Goal: Book appointment/travel/reservation

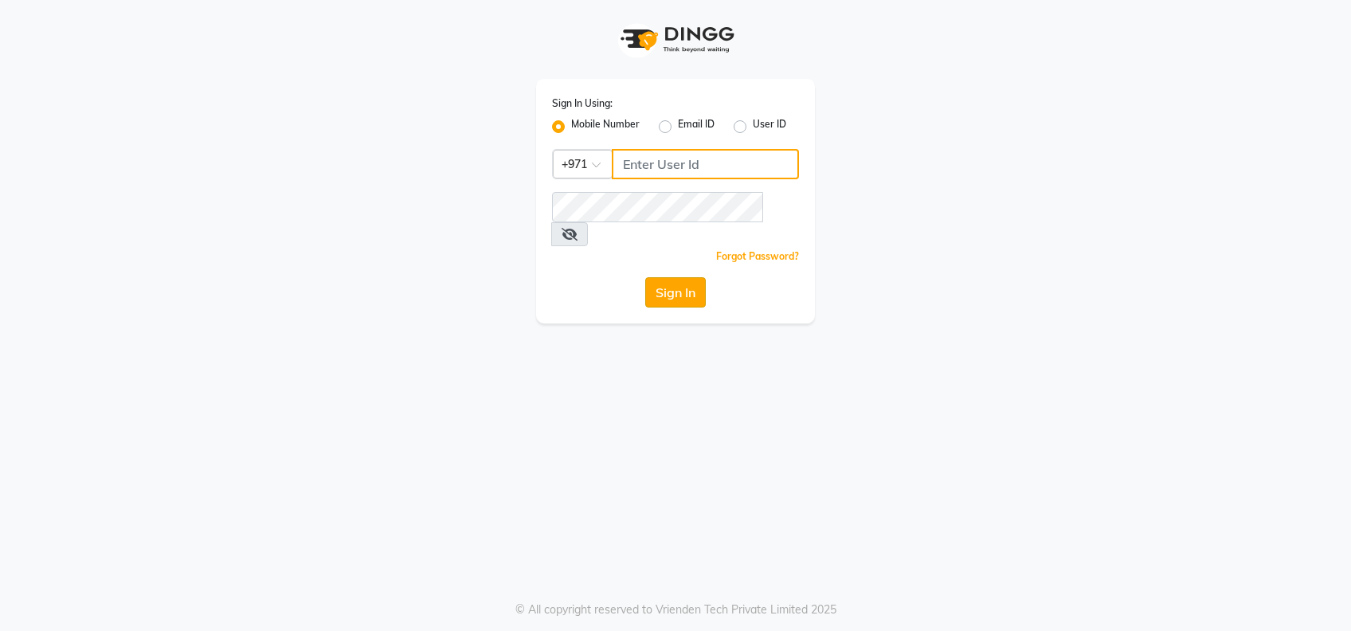
type input "522177351"
click at [676, 277] on button "Sign In" at bounding box center [675, 292] width 61 height 30
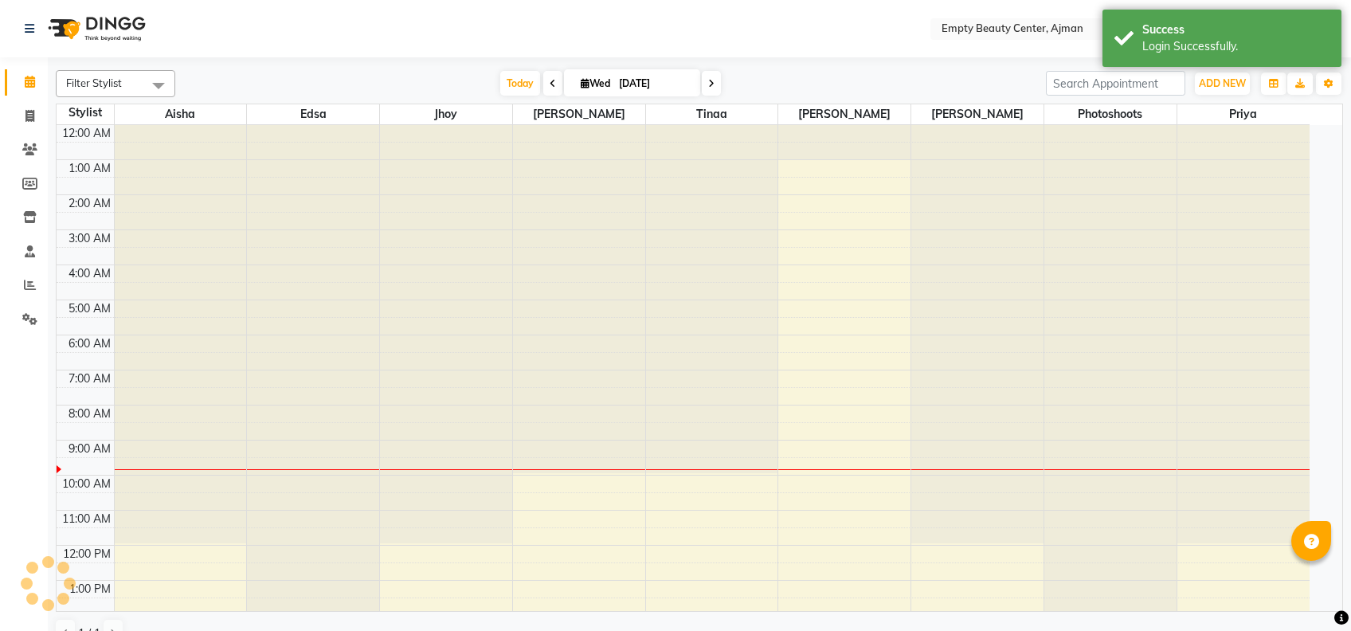
select select "en"
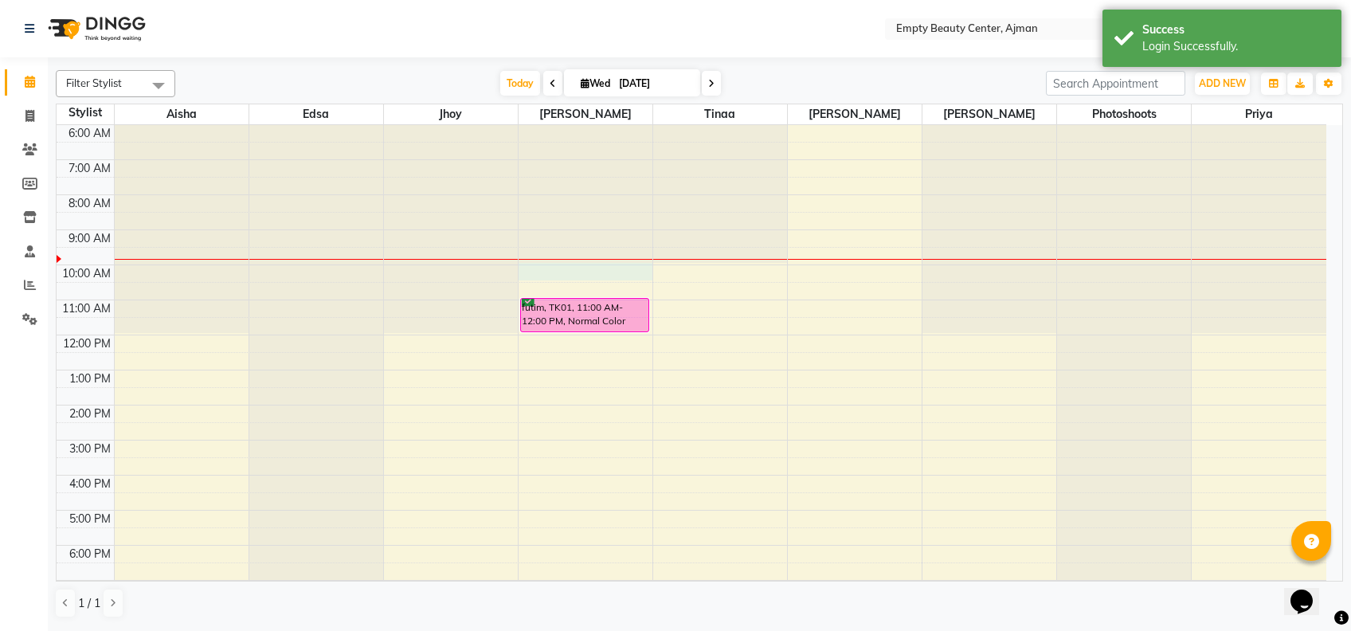
click at [530, 272] on div "12:00 AM 1:00 AM 2:00 AM 3:00 AM 4:00 AM 5:00 AM 6:00 AM 7:00 AM 8:00 AM 9:00 A…" at bounding box center [691, 335] width 1269 height 840
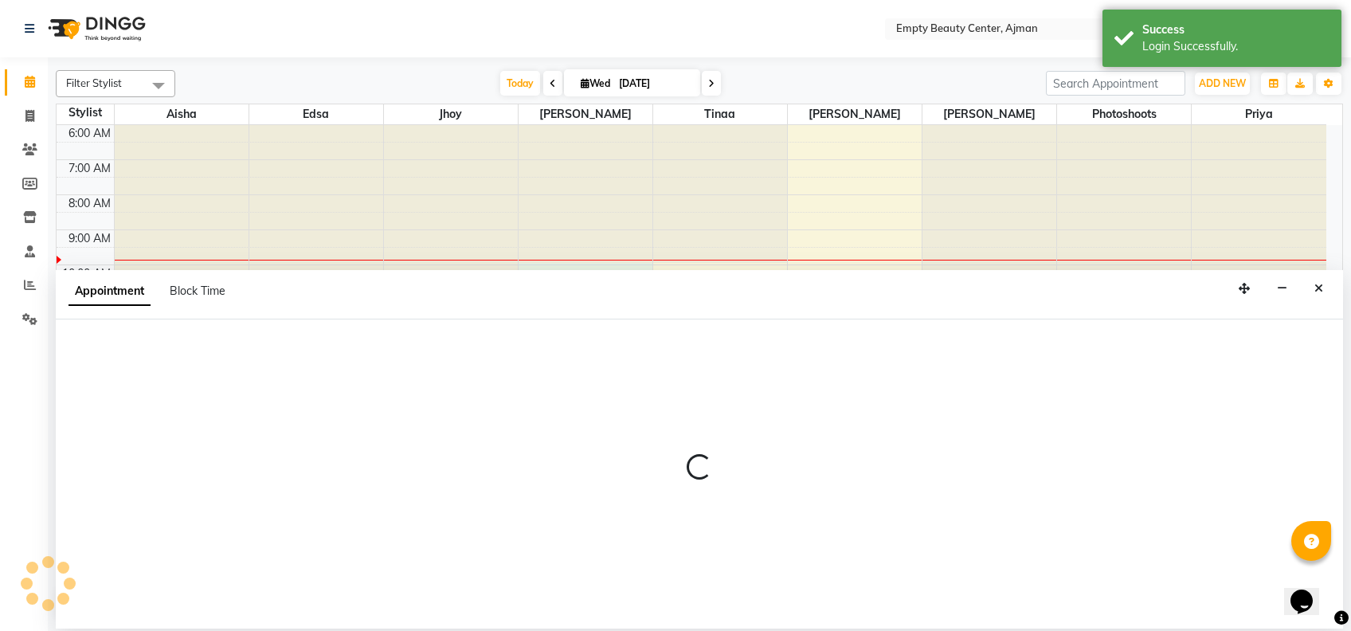
select select "12545"
select select "tentative"
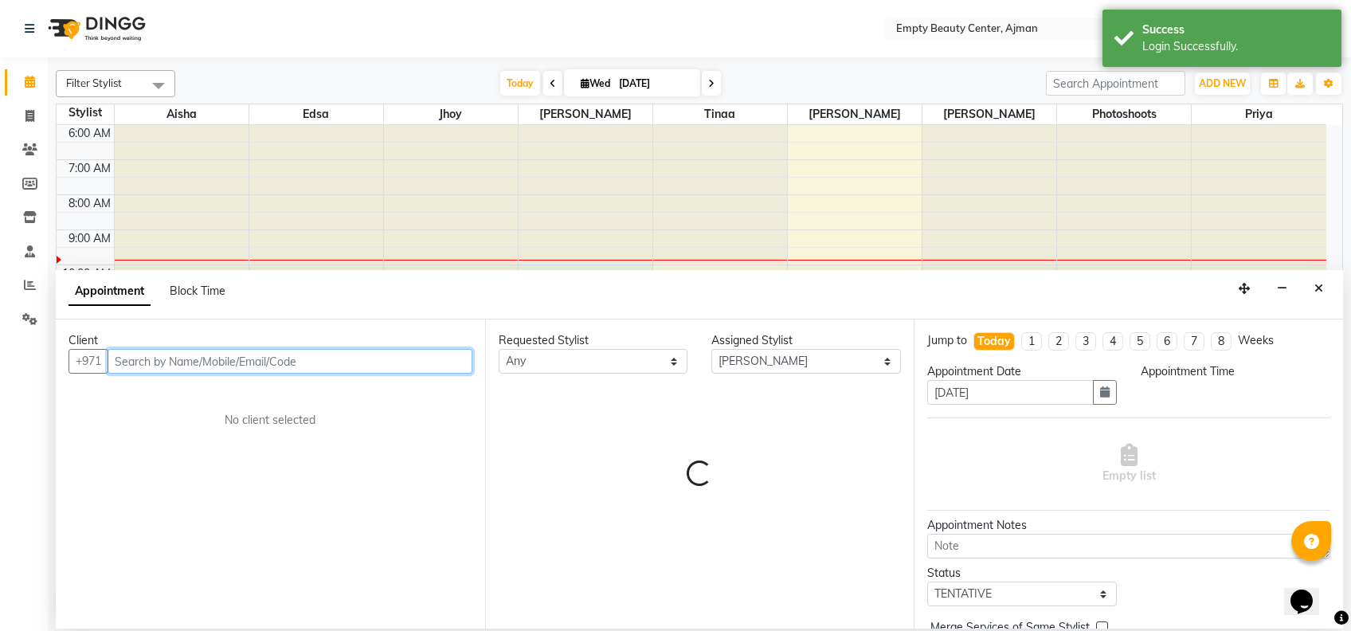
select select "600"
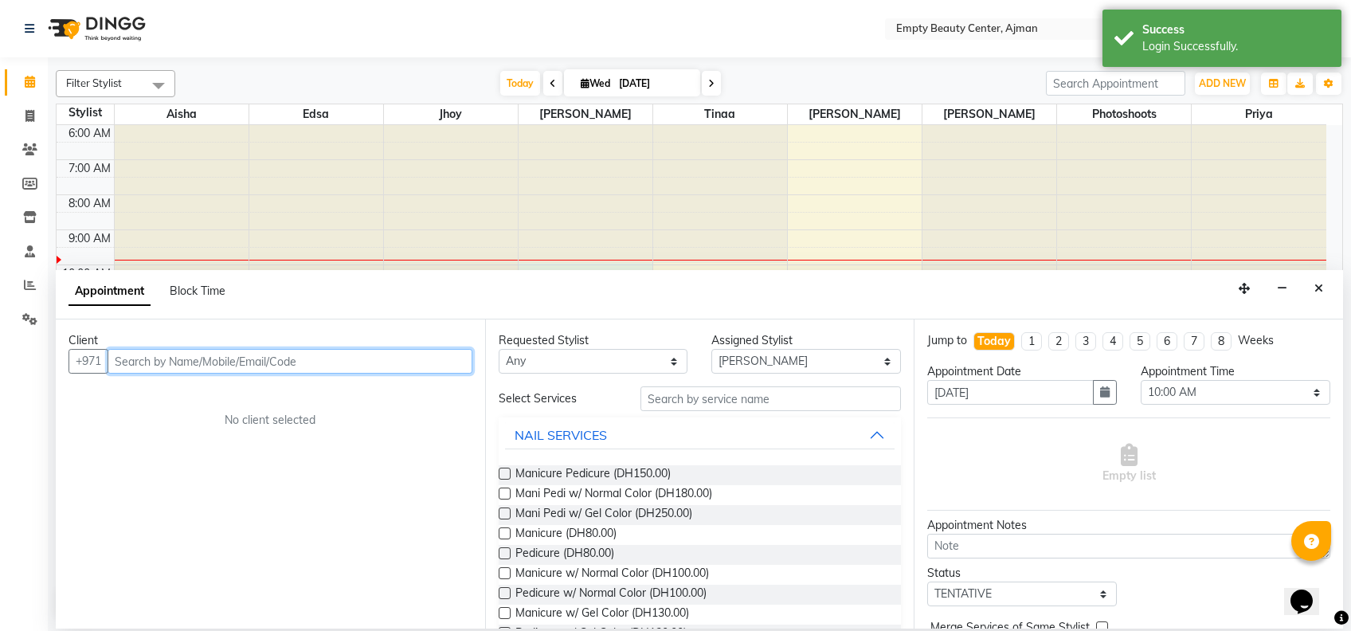
click at [350, 364] on input "text" at bounding box center [290, 361] width 365 height 25
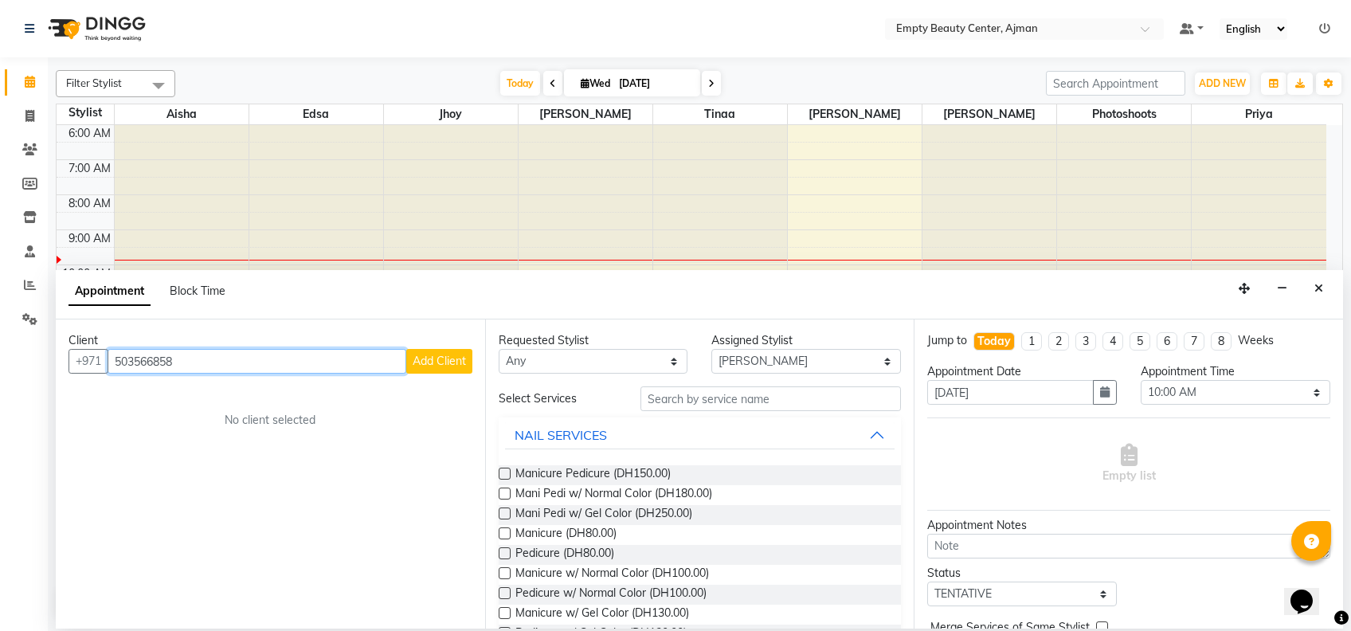
type input "503566858"
click at [440, 363] on span "Add Client" at bounding box center [438, 361] width 53 height 14
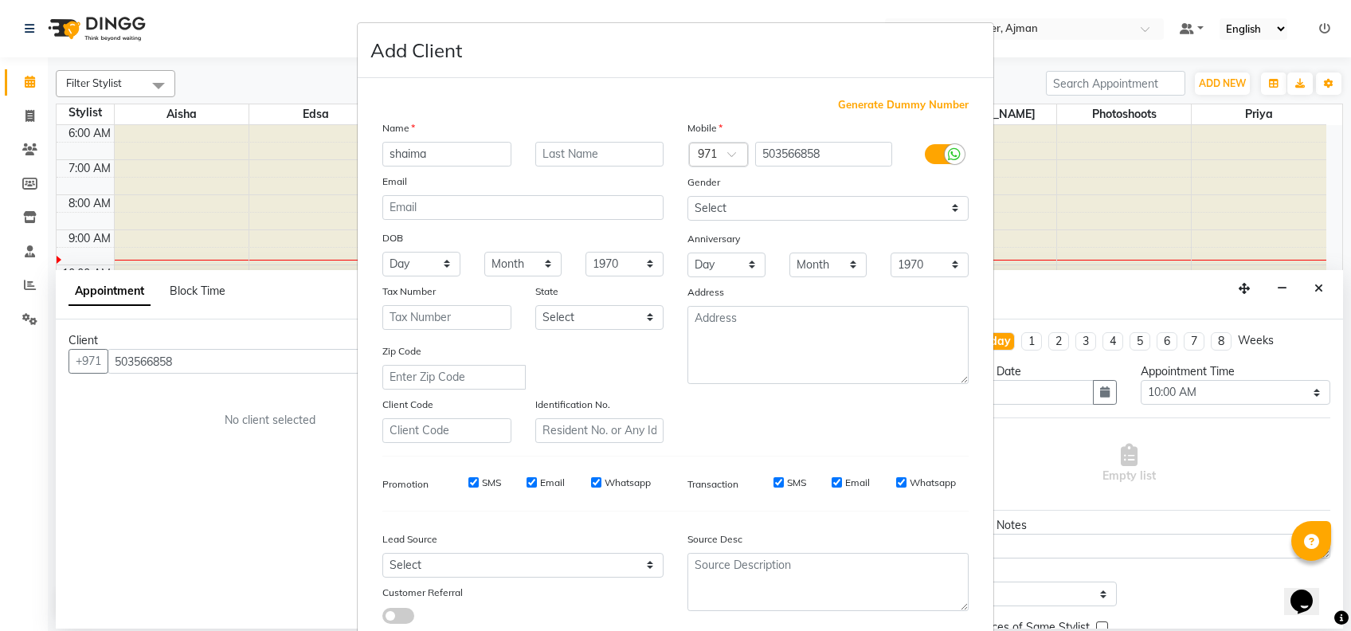
type input "shaima"
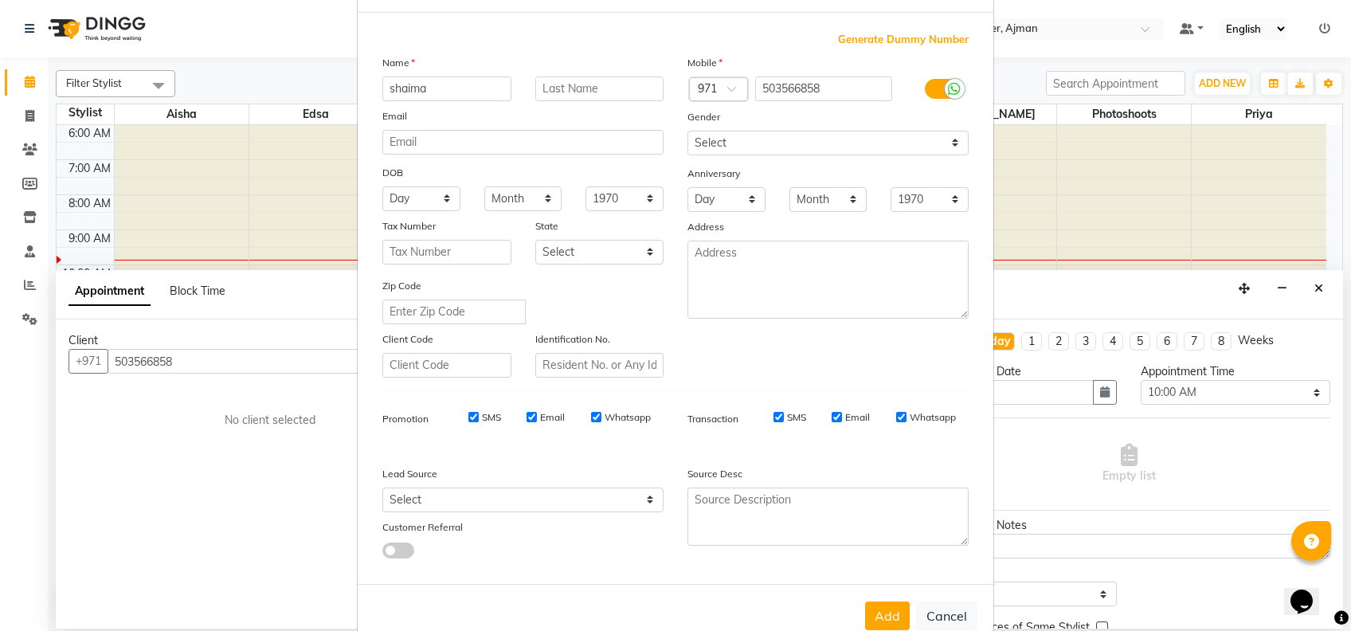
scroll to position [84, 0]
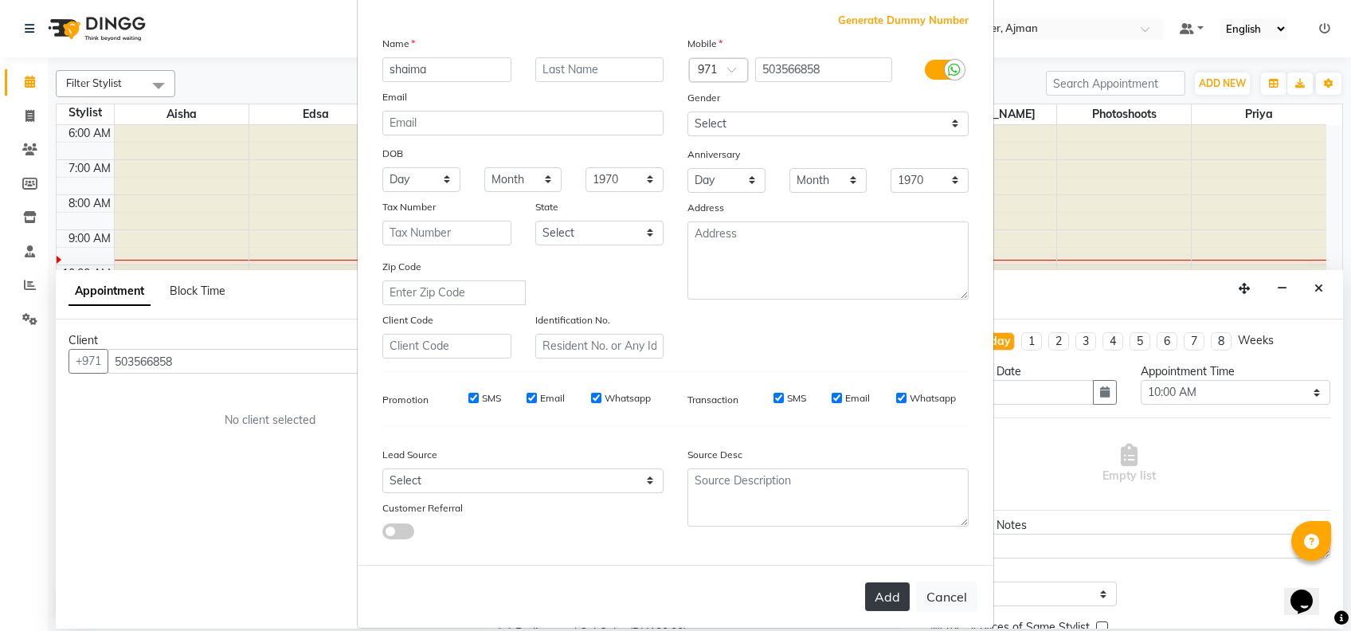
click at [892, 591] on button "Add" at bounding box center [887, 596] width 45 height 29
select select
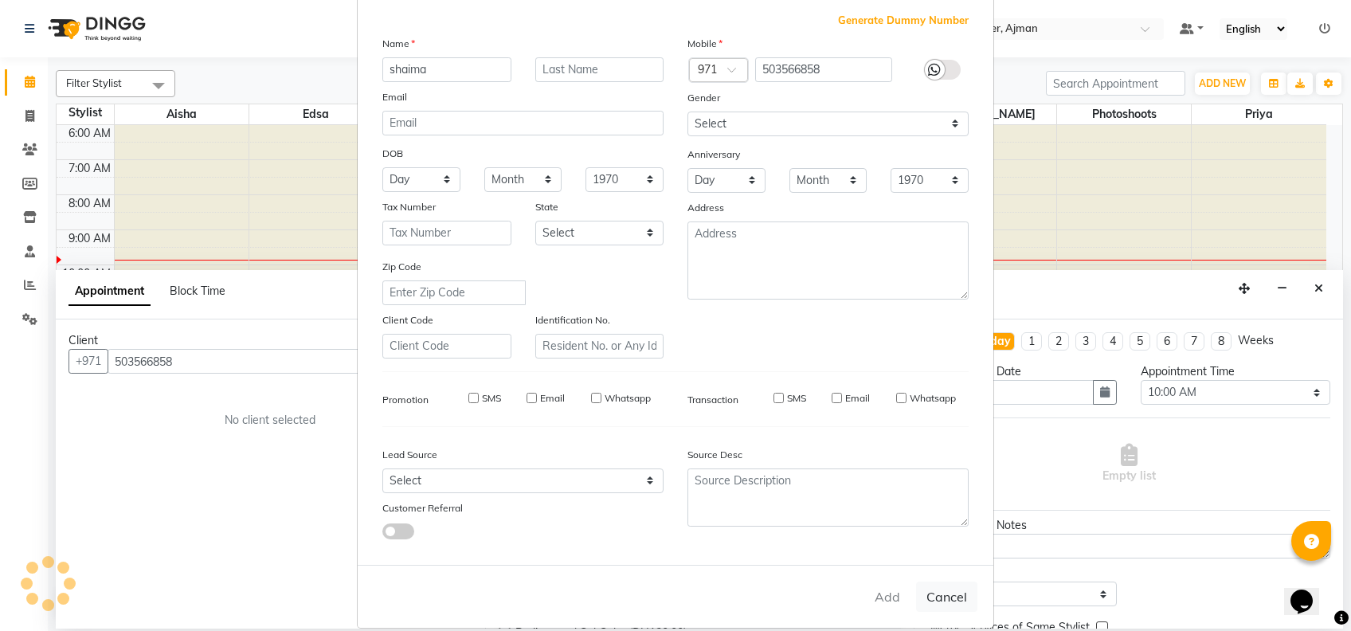
select select
checkbox input "false"
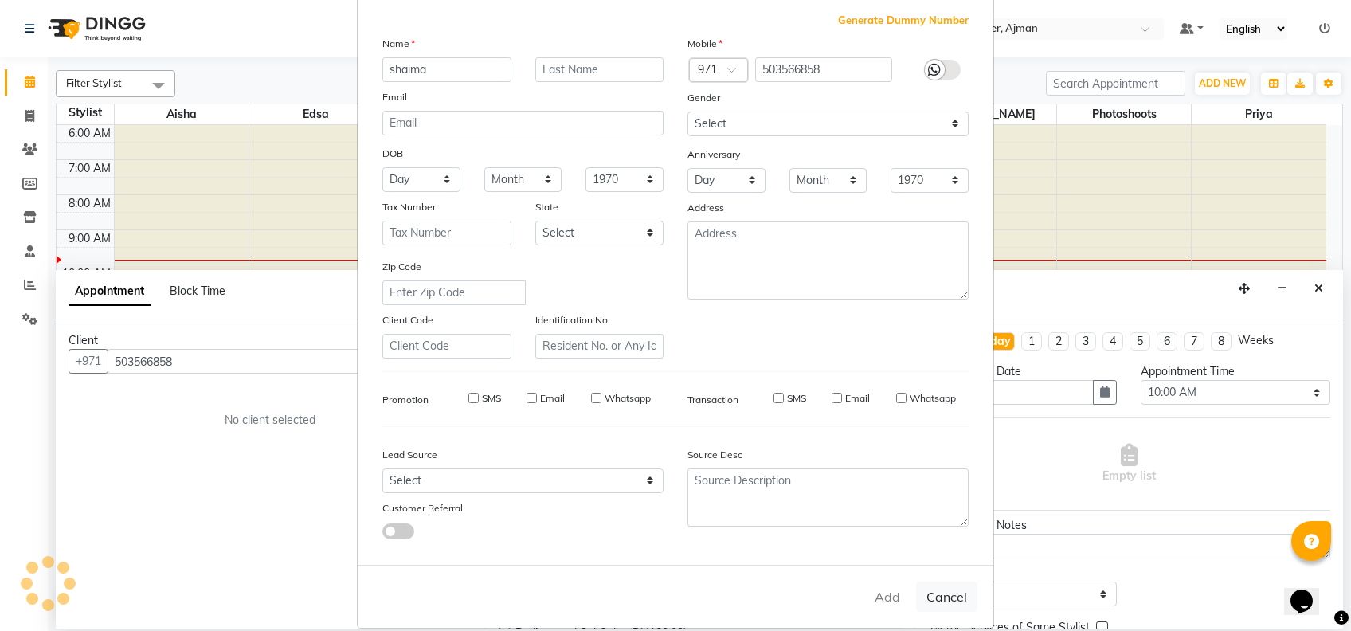
checkbox input "false"
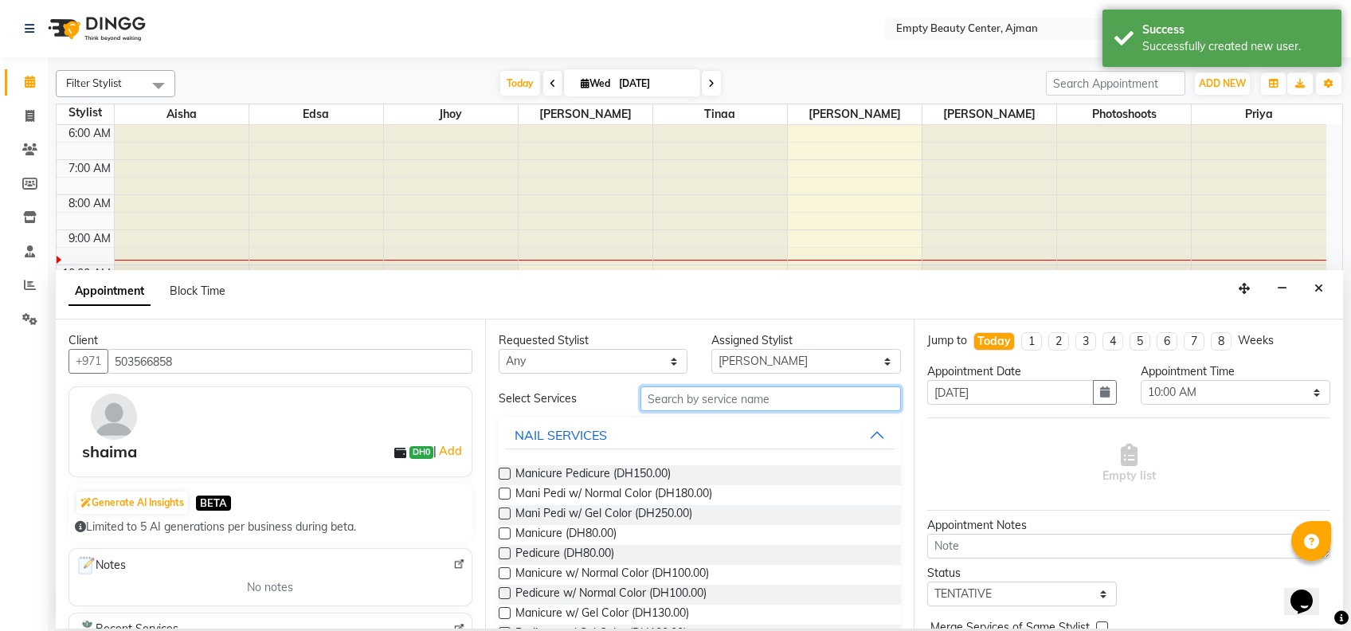
click at [650, 404] on input "text" at bounding box center [770, 398] width 260 height 25
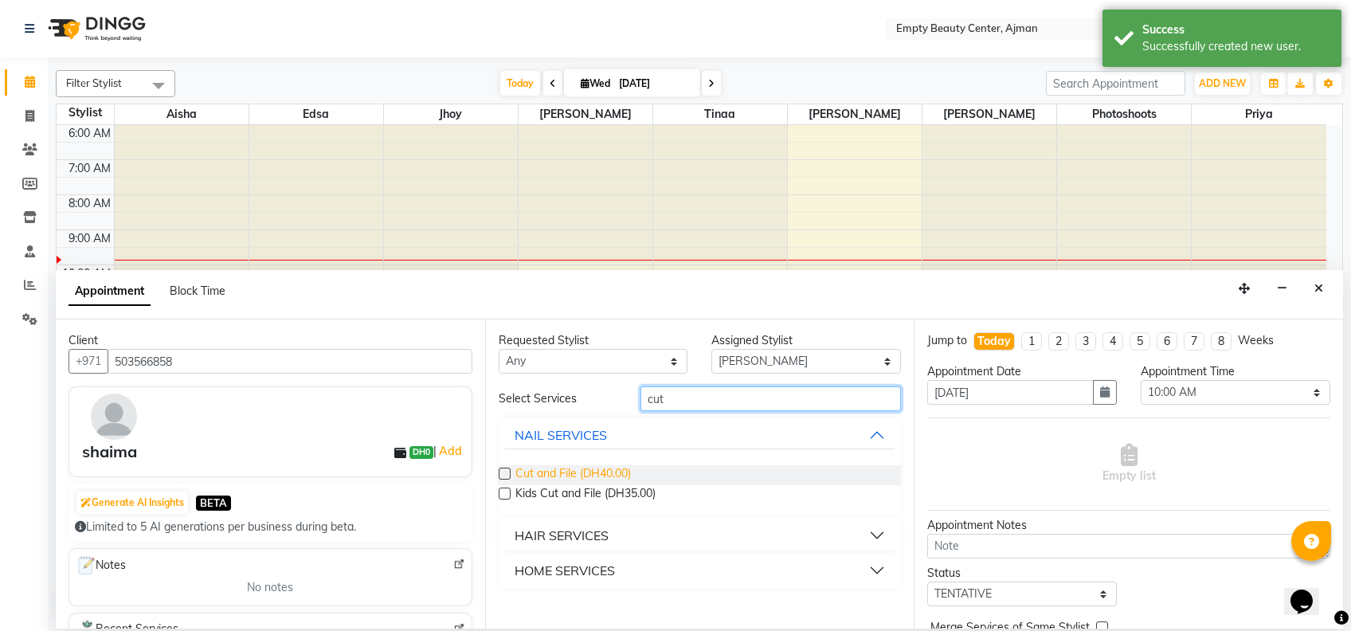
type input "cut"
click at [587, 472] on span "Cut and File (DH40.00)" at bounding box center [572, 475] width 115 height 20
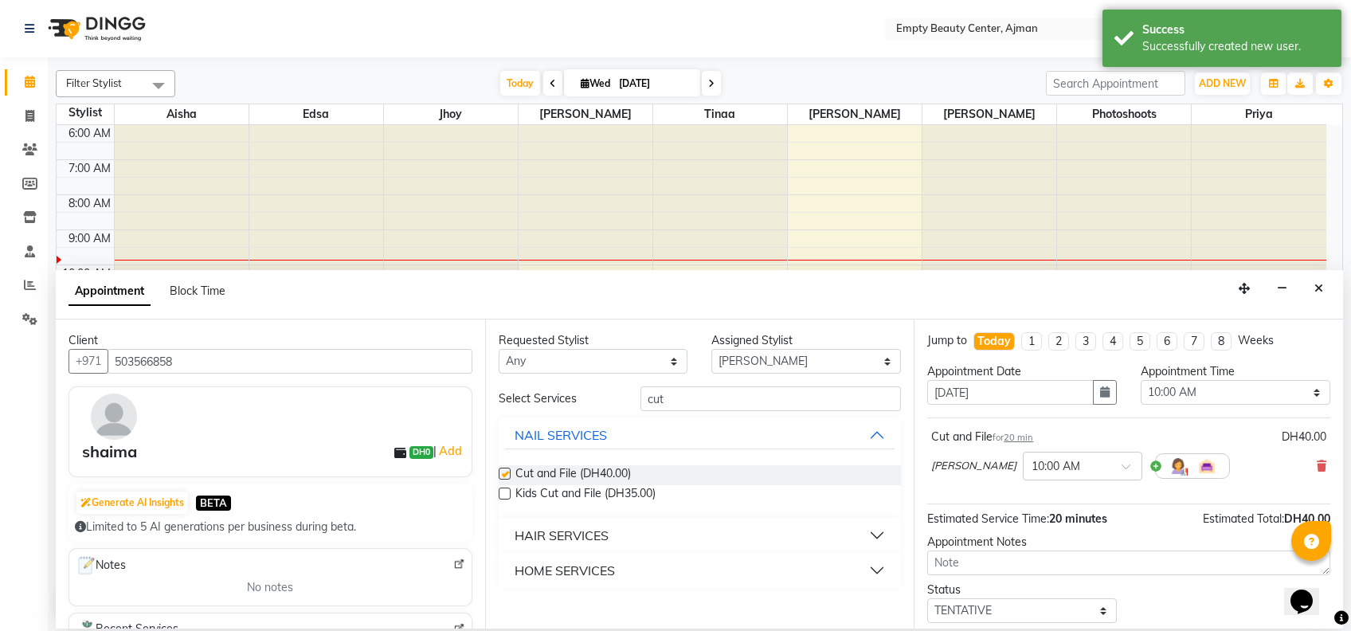
checkbox input "false"
click at [705, 398] on input "cu" at bounding box center [770, 398] width 260 height 25
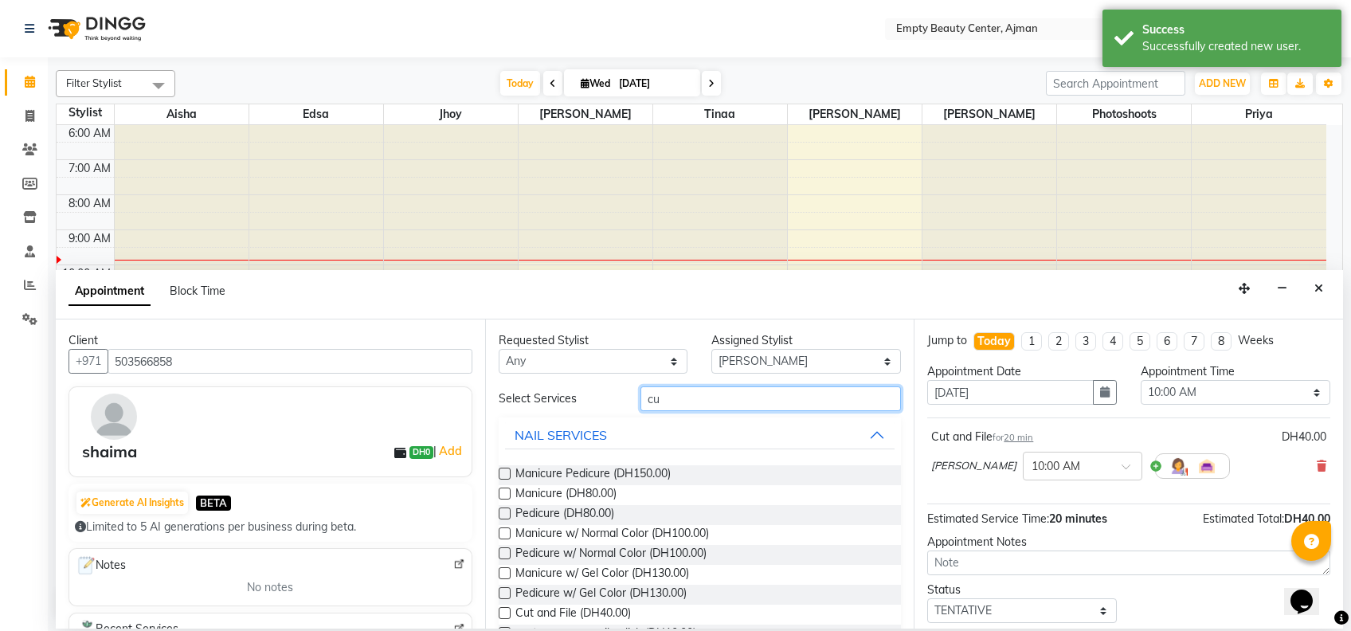
type input "c"
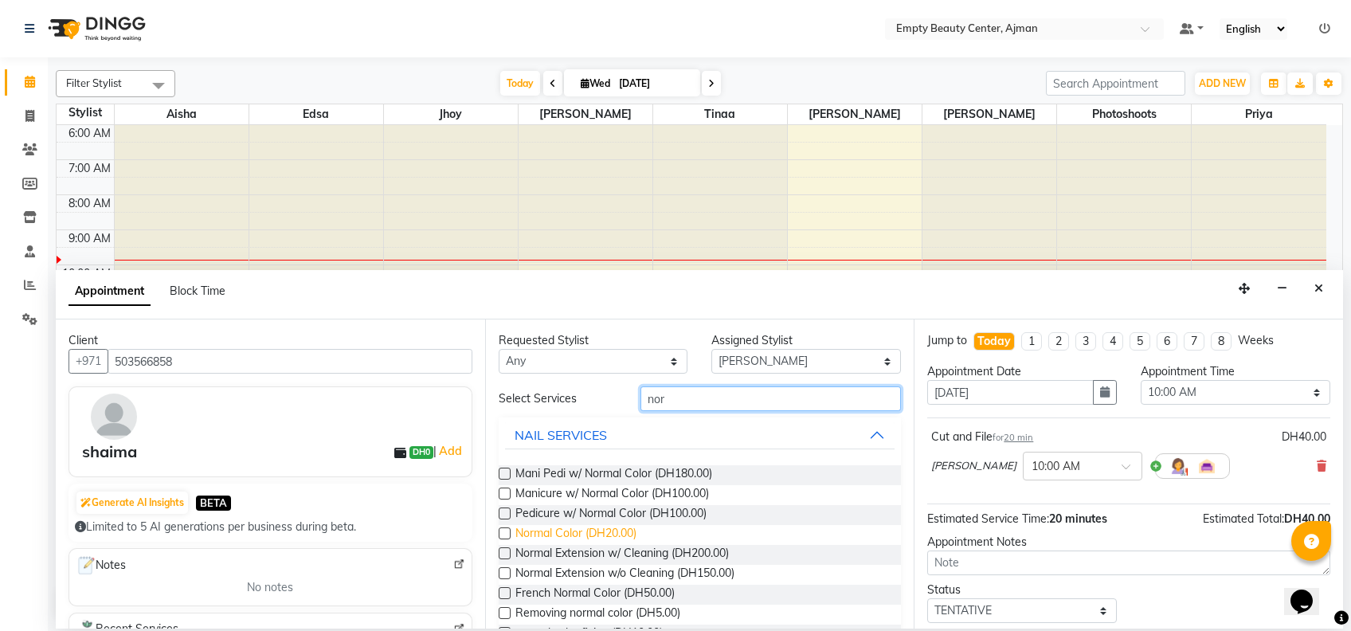
type input "nor"
click at [586, 541] on span "Normal Color (DH20.00)" at bounding box center [575, 535] width 121 height 20
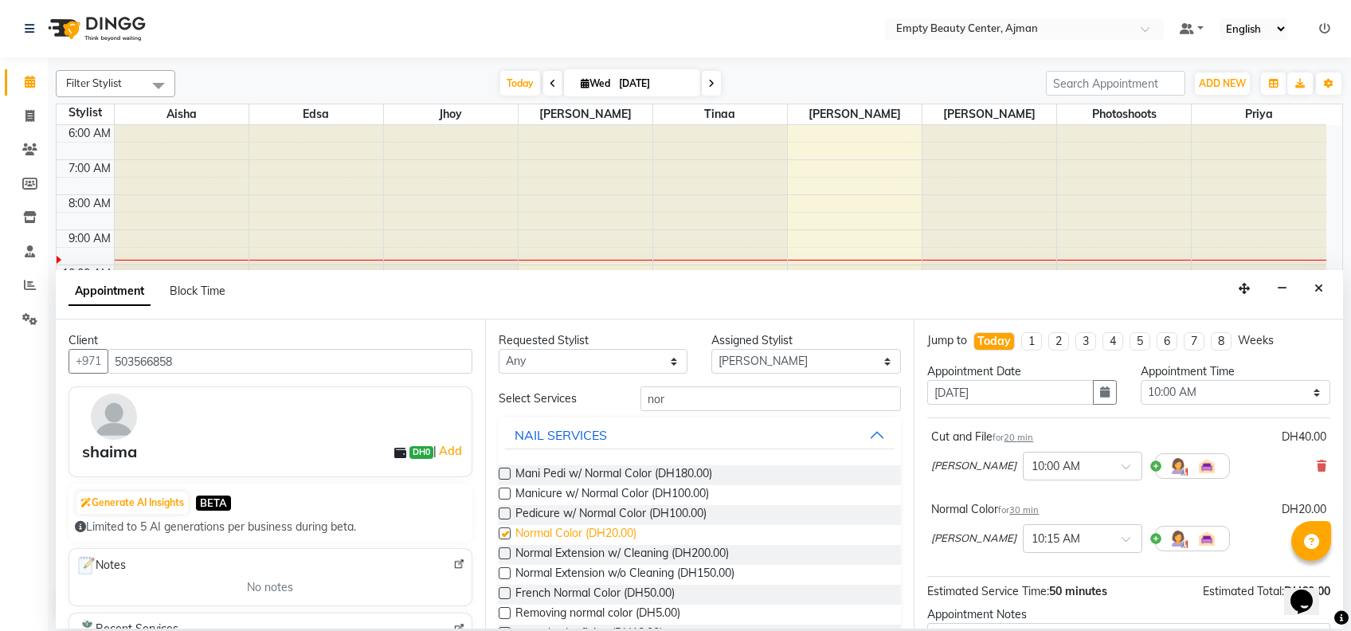
checkbox input "false"
click at [672, 412] on div "Select Services nor NAIL SERVICES Mani Pedi w/ Normal Color (DH180.00) Manicure…" at bounding box center [699, 604] width 403 height 436
click at [672, 401] on input "nor" at bounding box center [770, 398] width 260 height 25
type input "n"
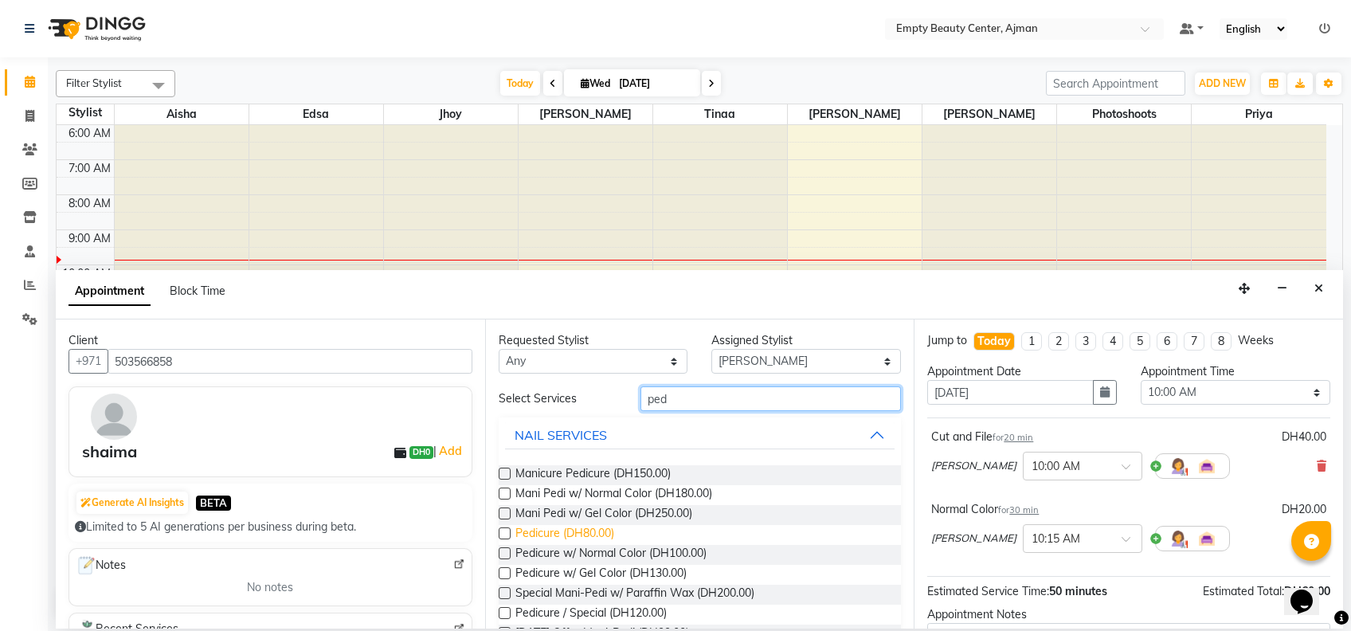
type input "ped"
click at [581, 530] on span "Pedicure (DH80.00)" at bounding box center [564, 535] width 99 height 20
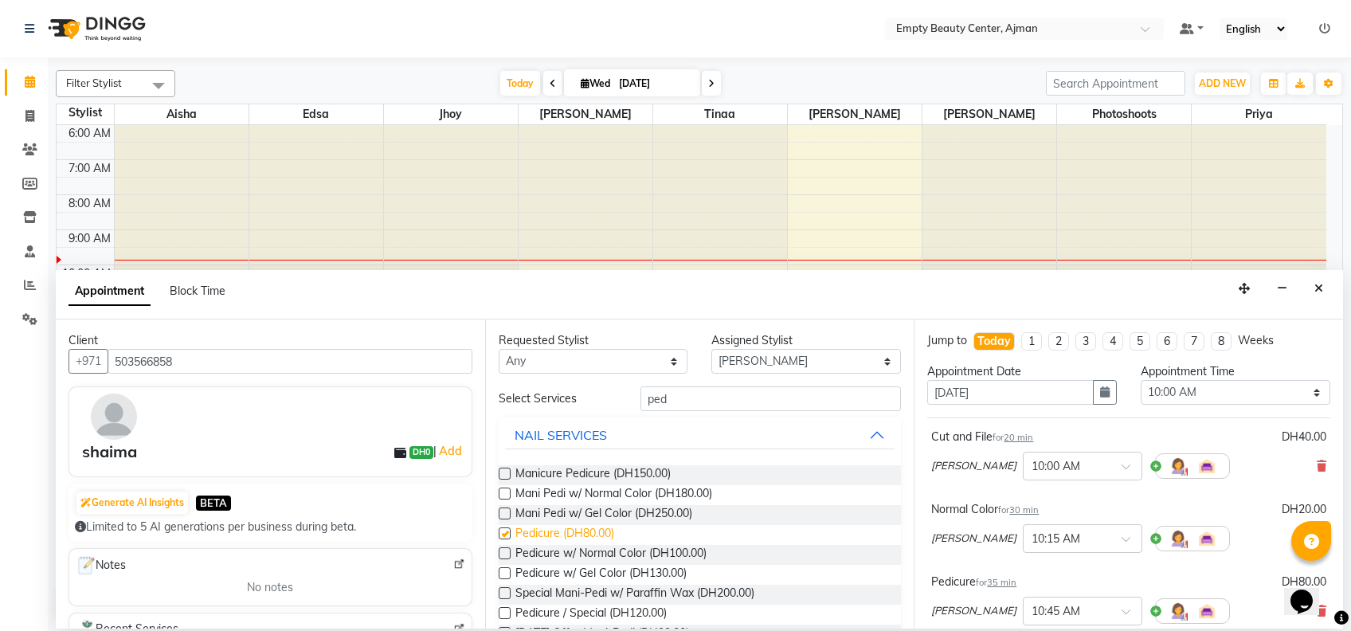
checkbox input "false"
click at [1121, 611] on span at bounding box center [1131, 616] width 20 height 17
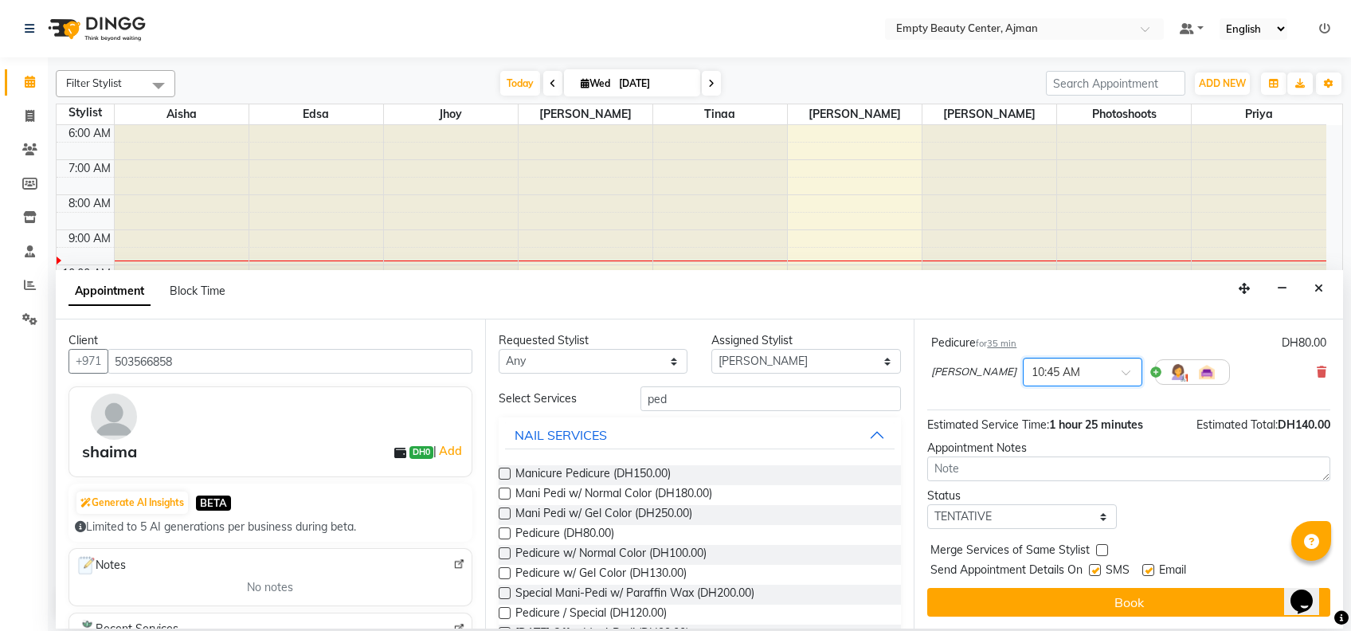
click at [1064, 369] on div at bounding box center [1082, 370] width 118 height 17
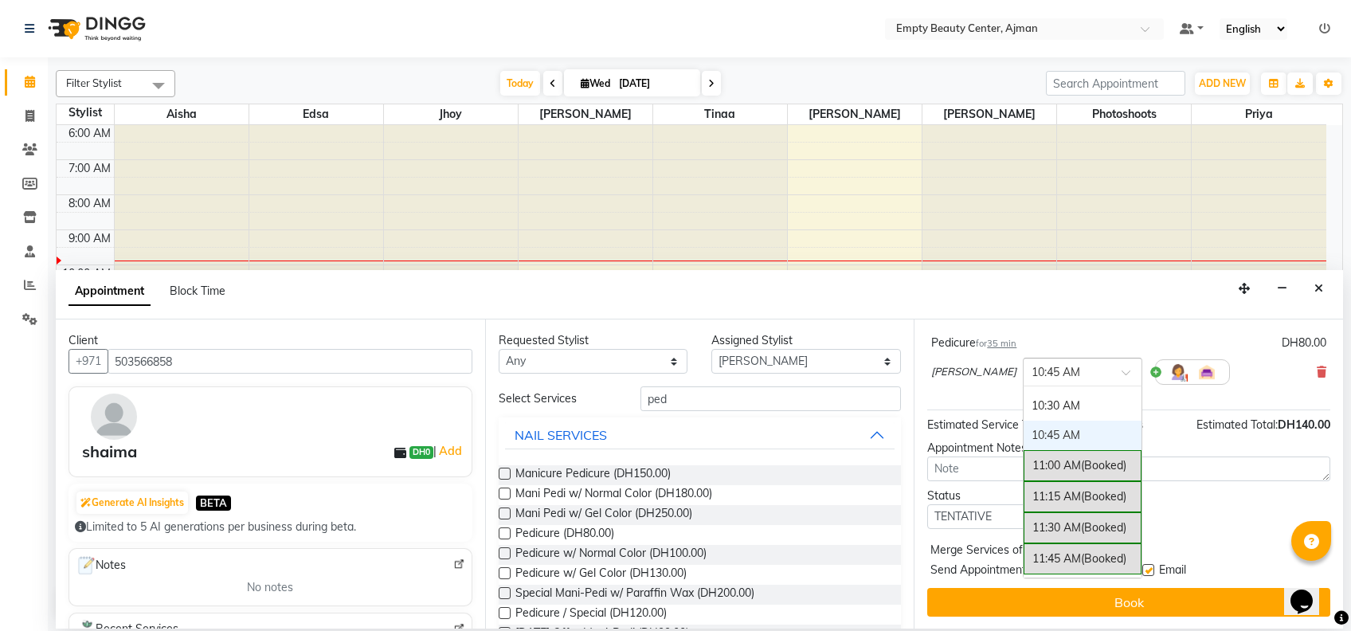
scroll to position [1157, 0]
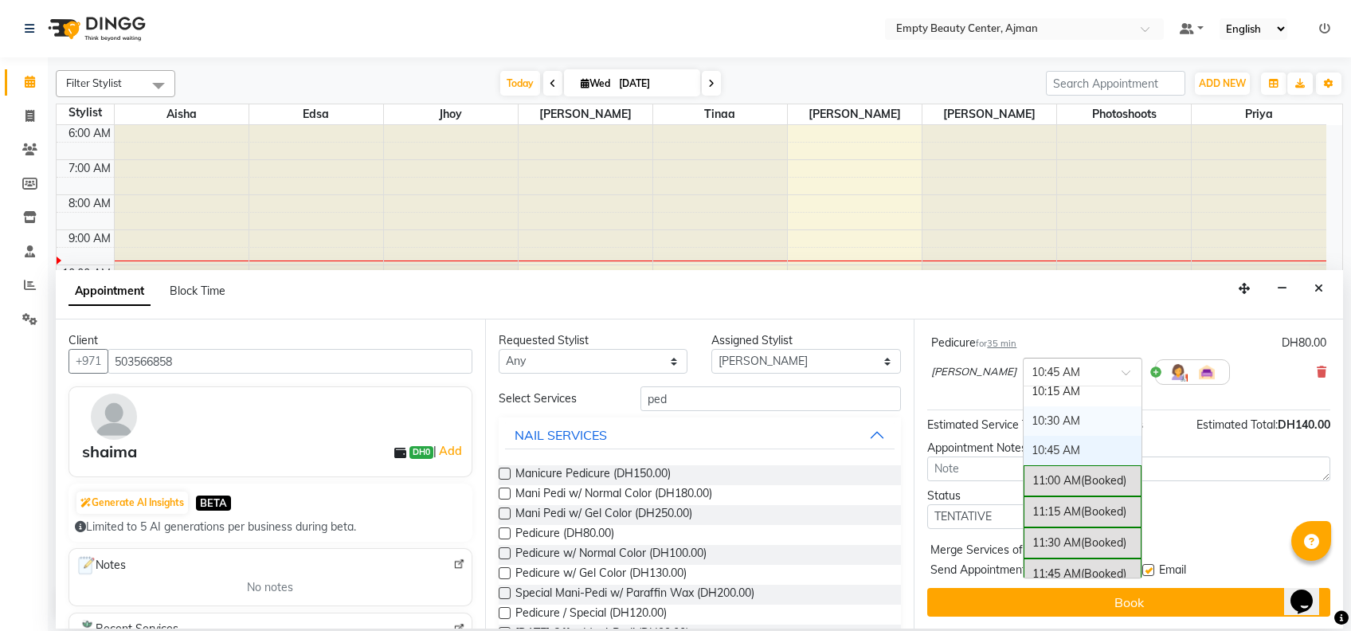
click at [1037, 412] on div "10:30 AM" at bounding box center [1082, 420] width 118 height 29
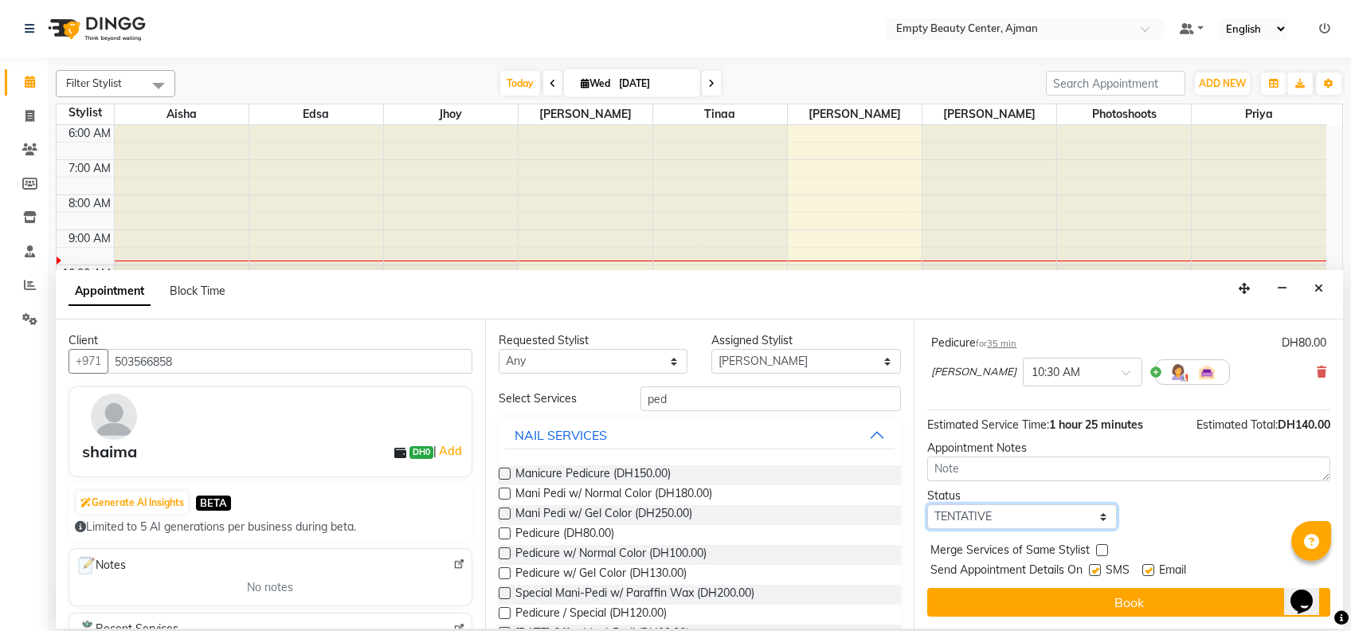
click at [1083, 518] on select "Select TENTATIVE CONFIRM CHECK-IN UPCOMING" at bounding box center [1022, 516] width 190 height 25
select select "confirm booking"
click at [927, 504] on select "Select TENTATIVE CONFIRM CHECK-IN UPCOMING" at bounding box center [1022, 516] width 190 height 25
click at [1104, 548] on label at bounding box center [1102, 550] width 12 height 12
click at [1104, 548] on input "checkbox" at bounding box center [1101, 551] width 10 height 10
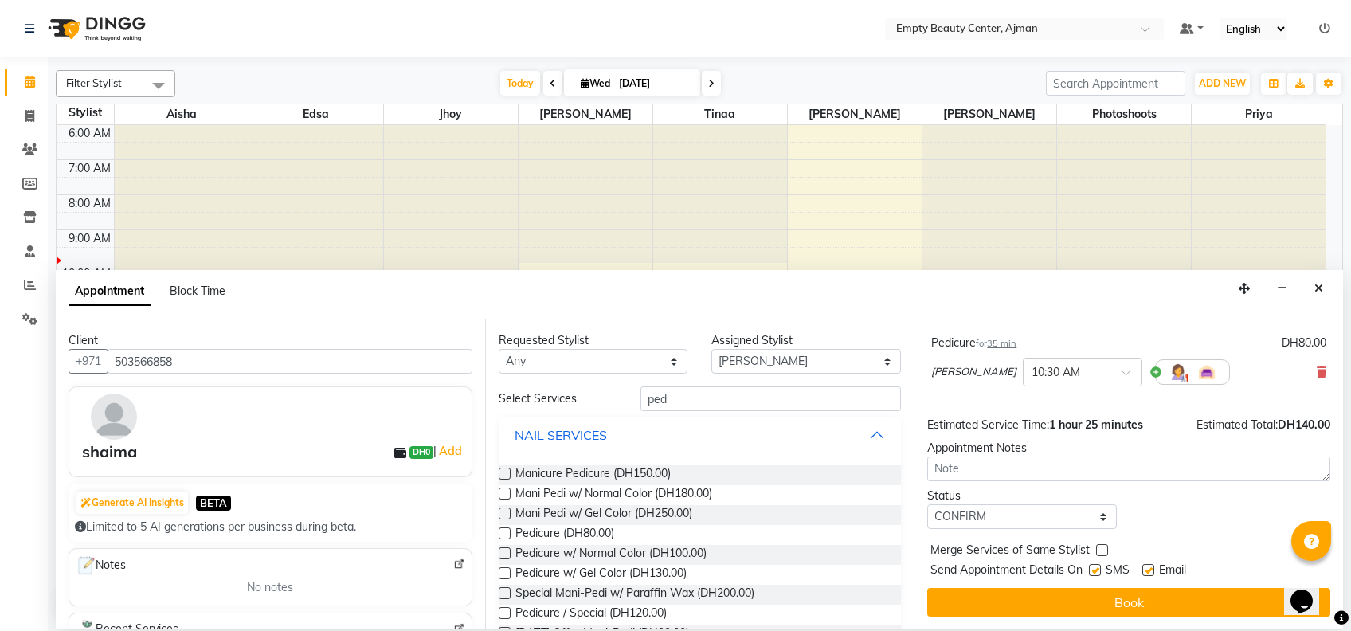
checkbox input "true"
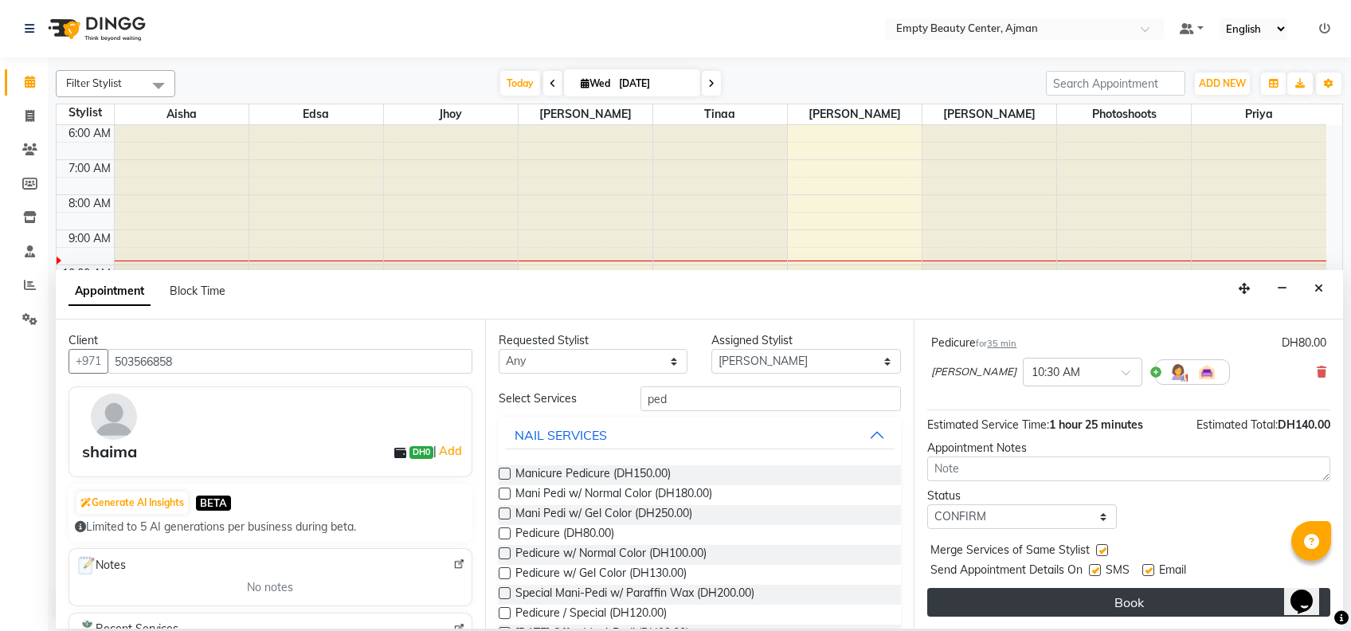
click at [1089, 604] on button "Book" at bounding box center [1128, 602] width 403 height 29
